Goal: Task Accomplishment & Management: Manage account settings

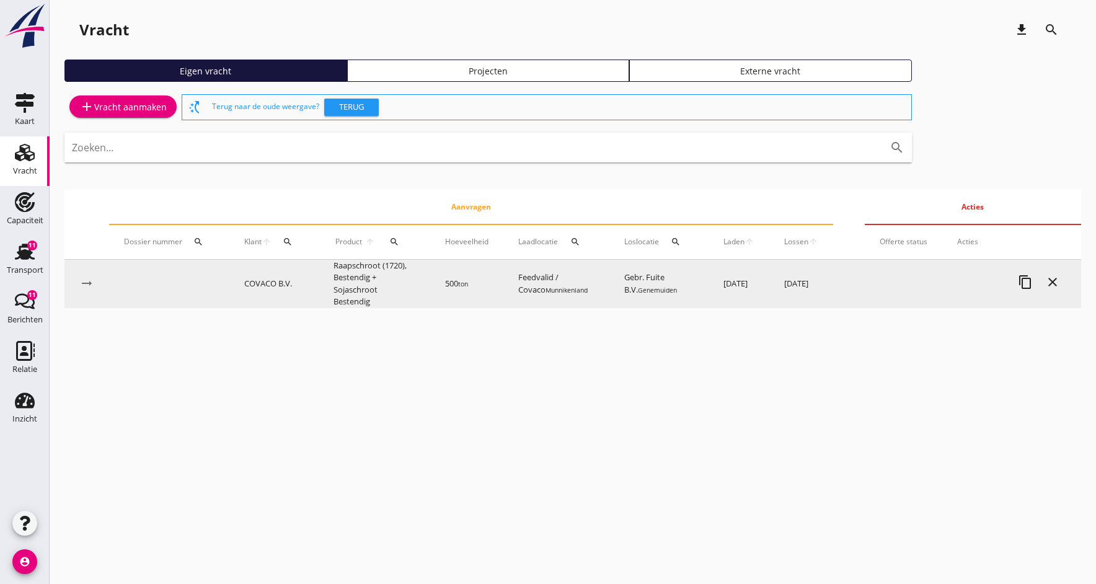
click at [382, 276] on td "Raapschroot (1720), Bestendig + Sojaschroot Bestendig" at bounding box center [375, 284] width 112 height 48
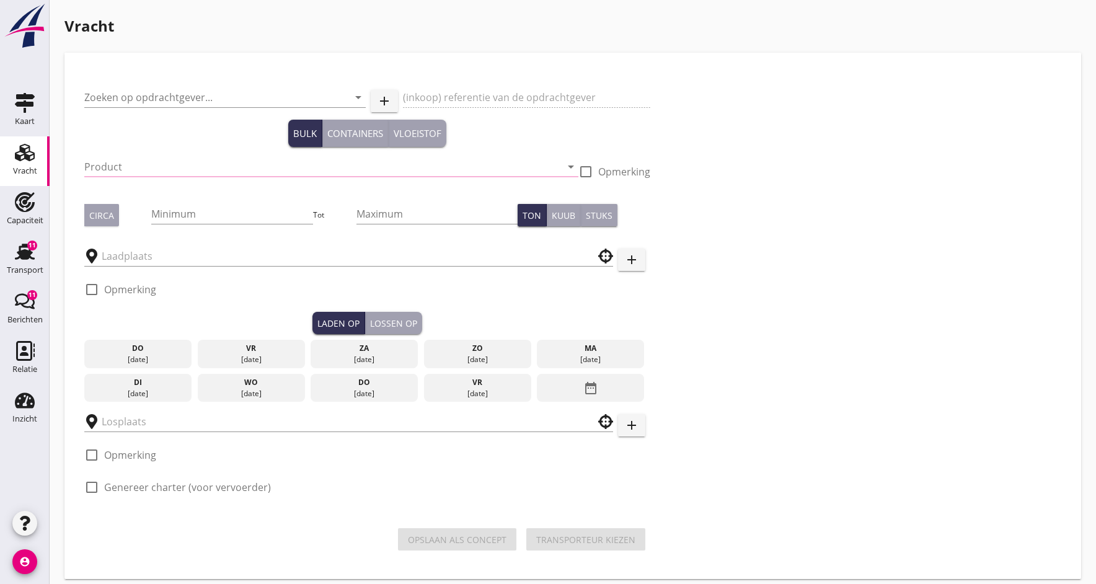
type input "COVACO B.V."
type input "Raapschroot (1720), Bestendig + Sojaschroot Bestendig"
type input "500"
checkbox input "true"
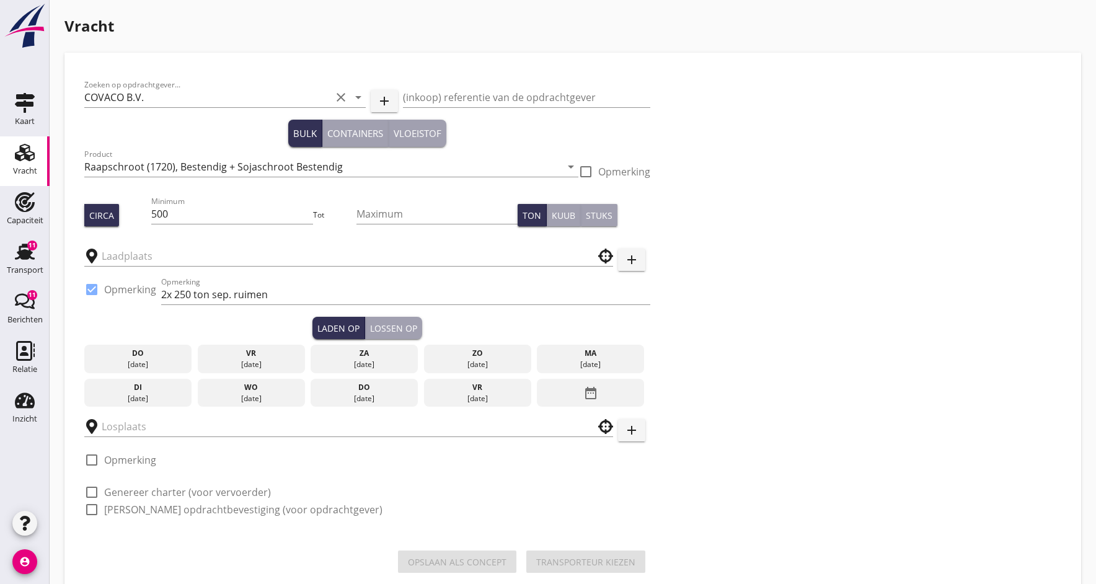
type input "Feedvalid / Covaco"
type input "Gebr. Fuite B.V."
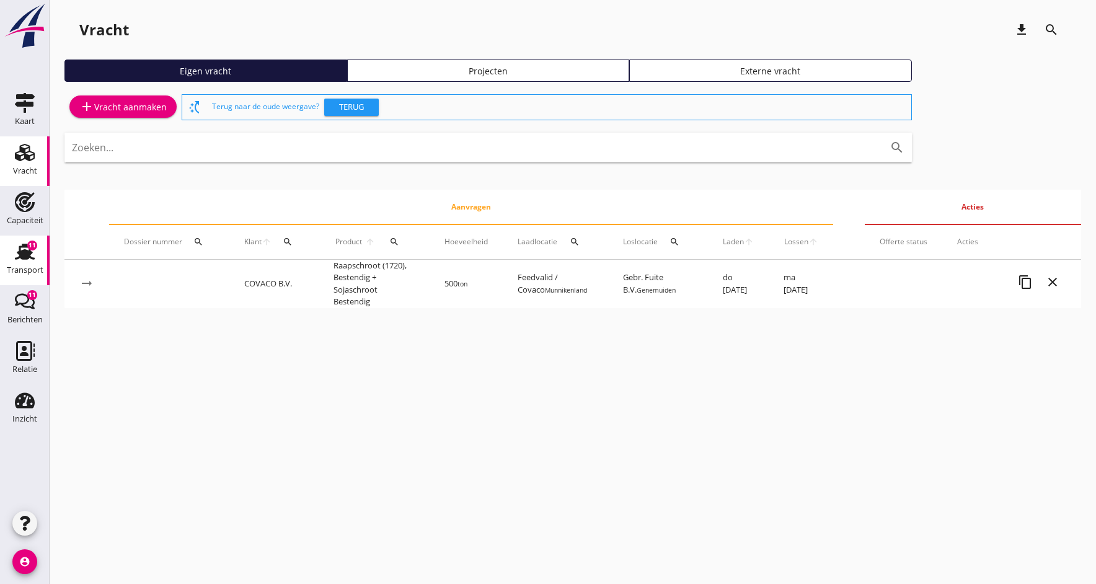
click at [20, 267] on div "Transport" at bounding box center [25, 270] width 37 height 8
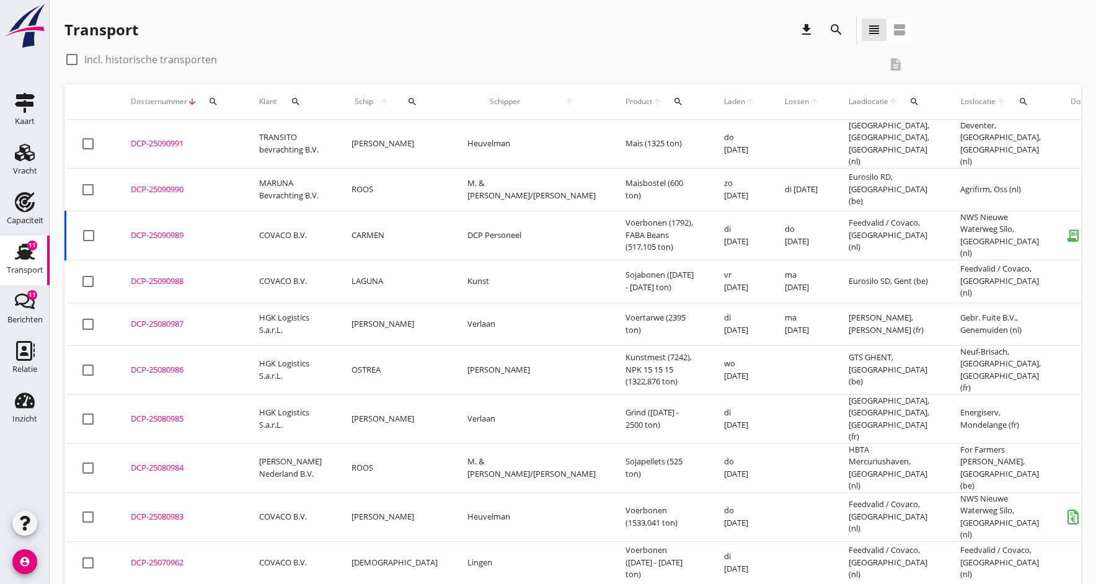
click at [160, 139] on div "DCP-25090991" at bounding box center [180, 144] width 99 height 12
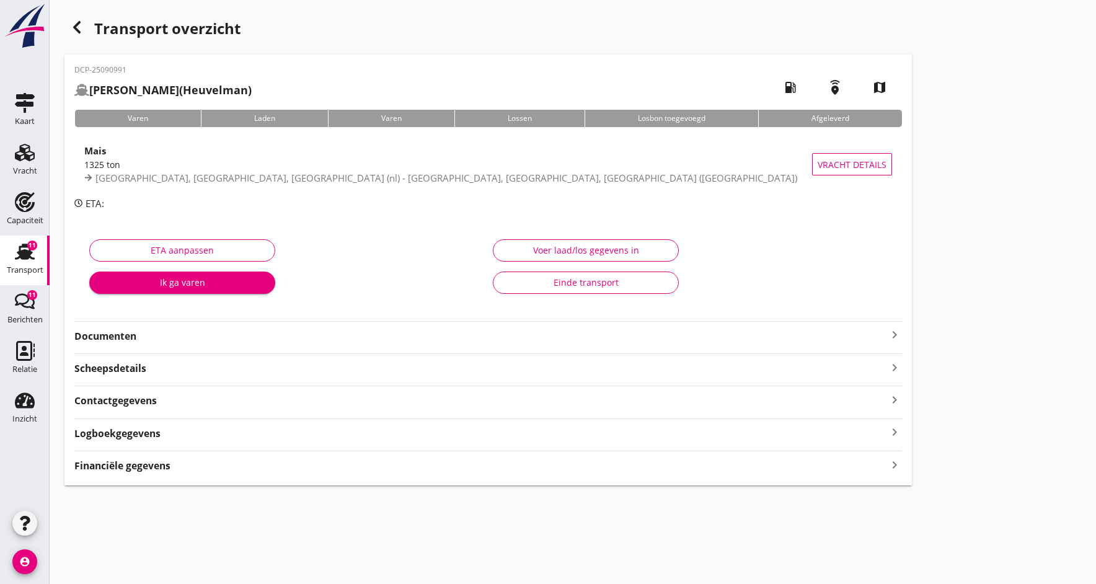
click at [103, 340] on strong "Documenten" at bounding box center [480, 336] width 812 height 14
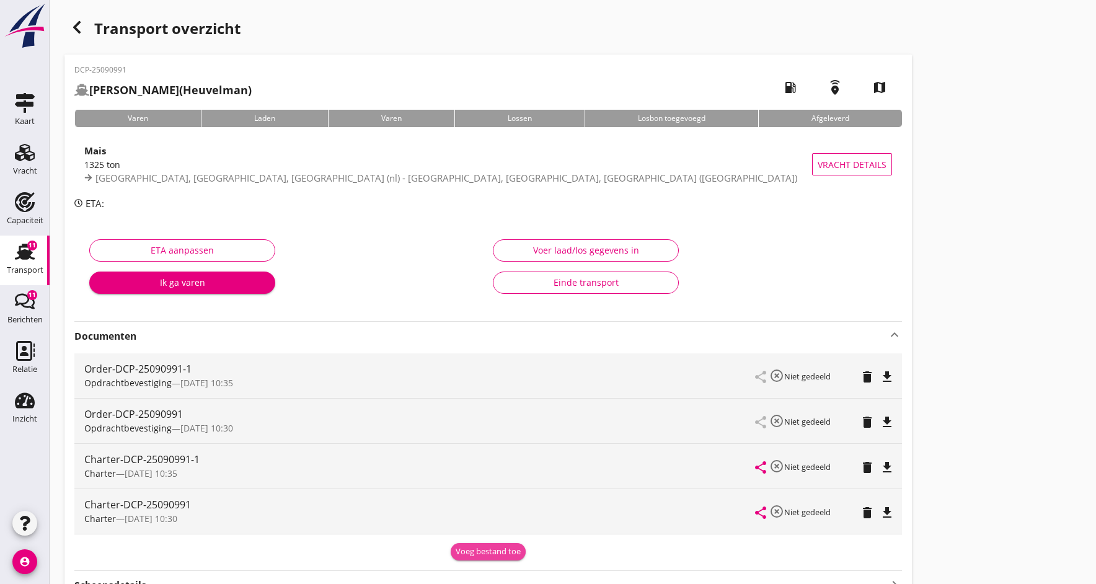
click at [483, 552] on div "Voeg bestand toe" at bounding box center [487, 551] width 65 height 12
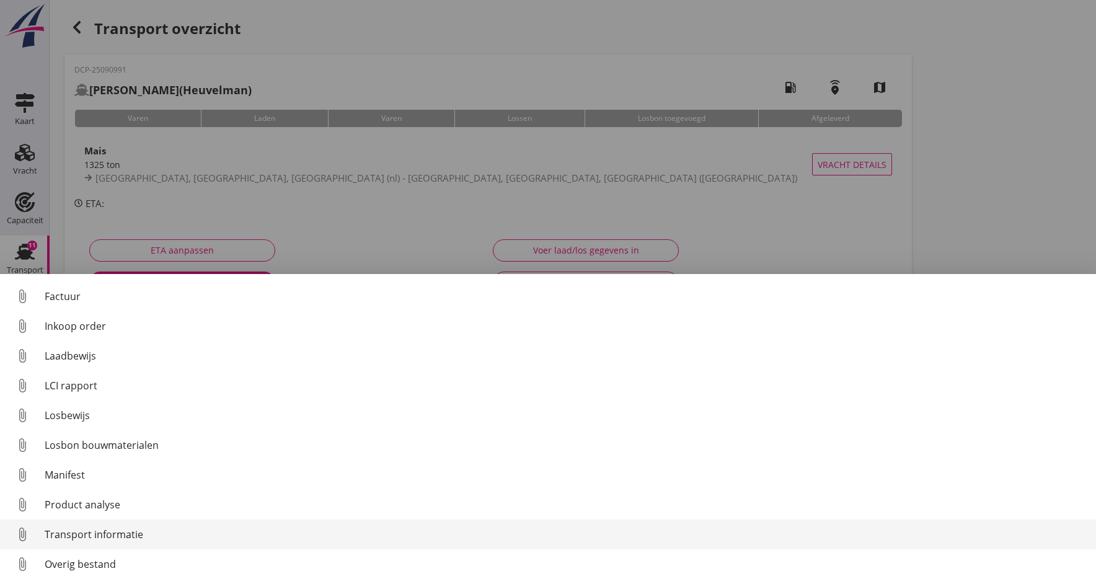
scroll to position [87, 0]
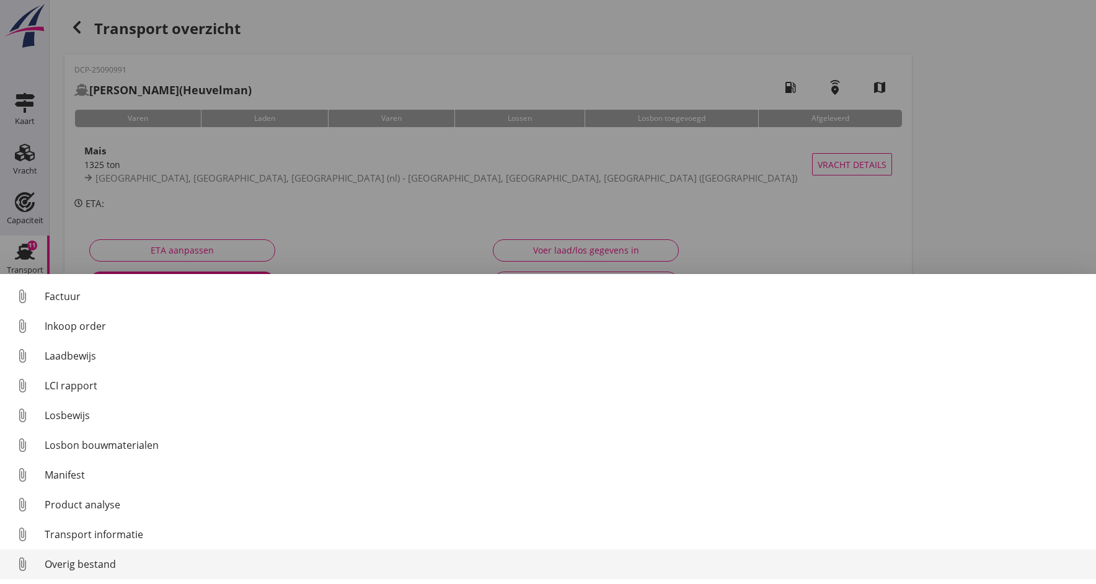
click at [61, 563] on div "Overig bestand" at bounding box center [565, 563] width 1041 height 15
